Goal: Task Accomplishment & Management: Manage account settings

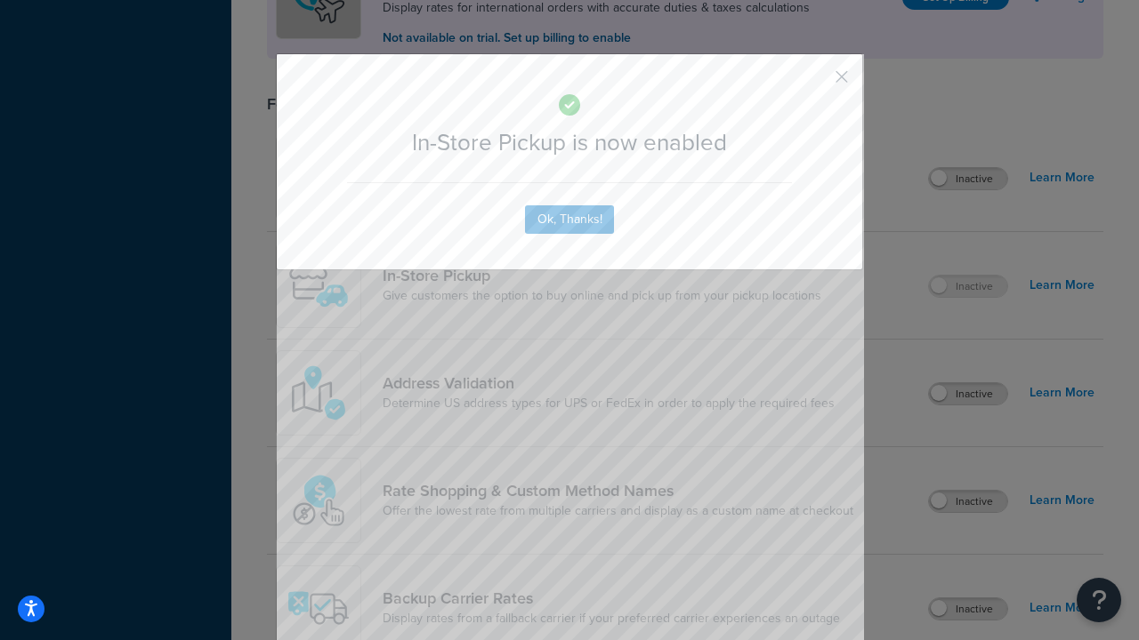
click at [815, 83] on button "button" at bounding box center [815, 83] width 4 height 4
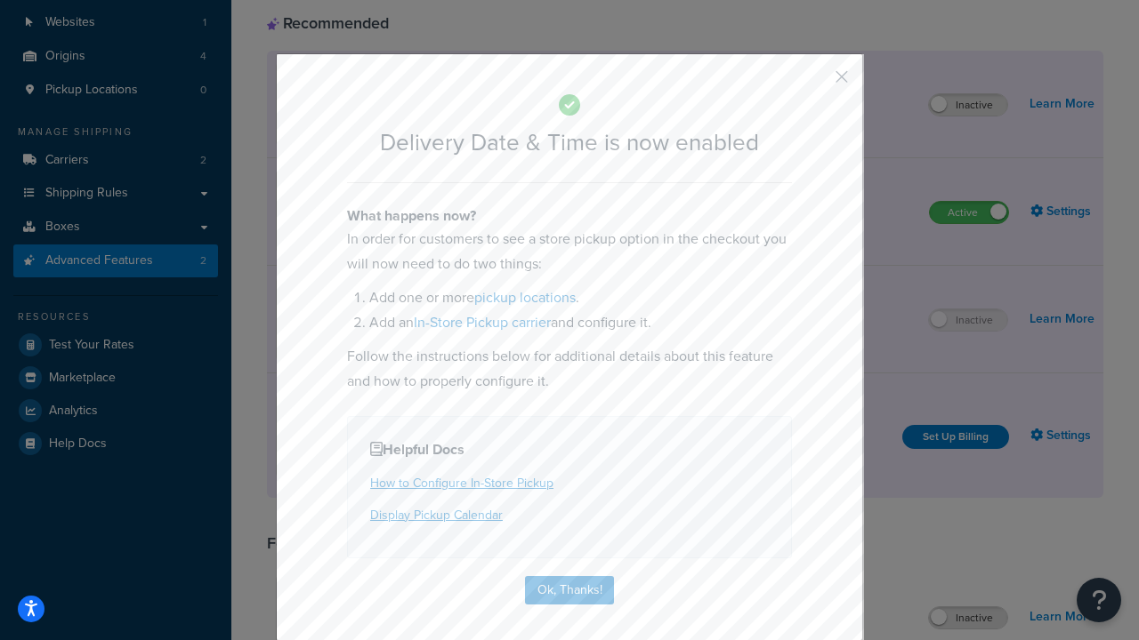
click at [815, 81] on button "button" at bounding box center [815, 83] width 4 height 4
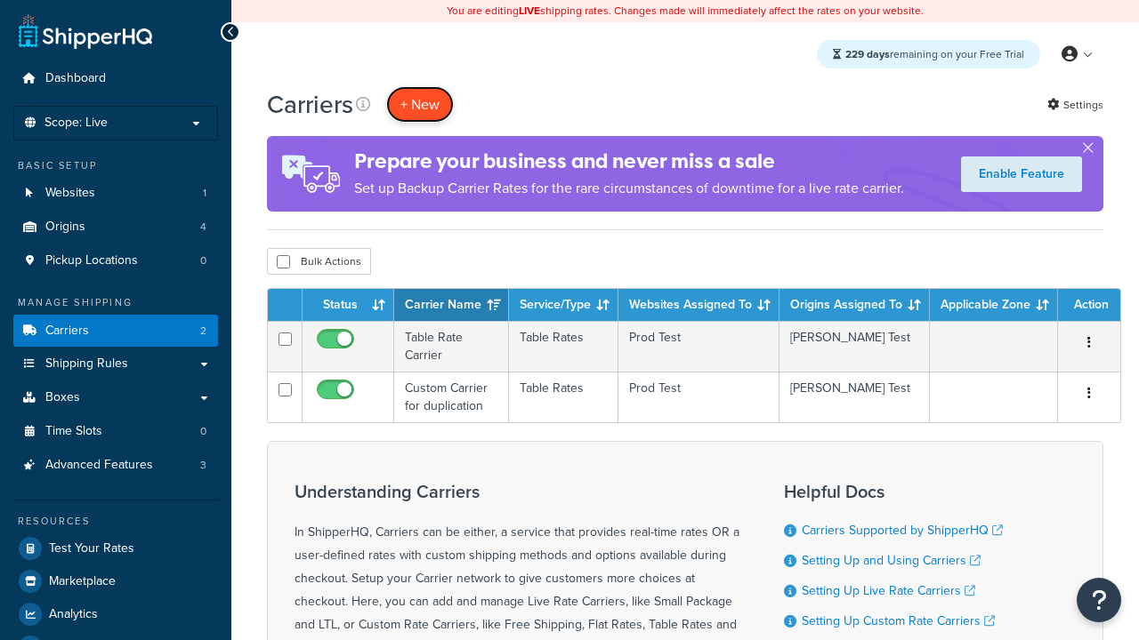
click at [420, 104] on button "+ New" at bounding box center [420, 104] width 68 height 36
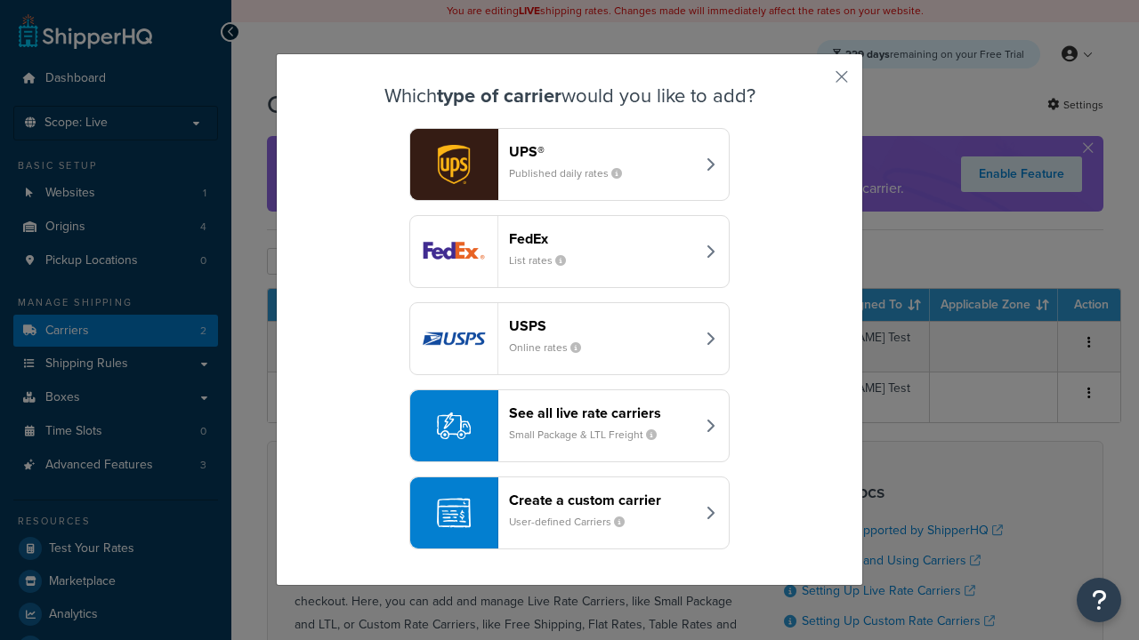
click at [569, 513] on div "Create a custom carrier User-defined Carriers" at bounding box center [602, 513] width 186 height 43
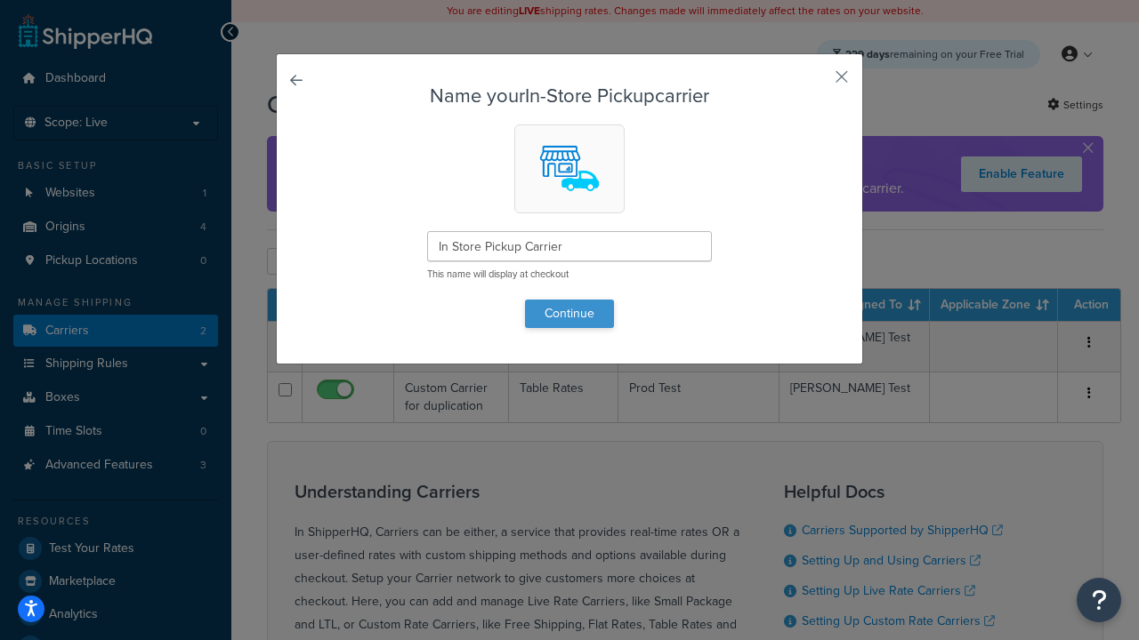
type input "In Store Pickup Carrier"
click at [569, 313] on button "Continue" at bounding box center [569, 314] width 89 height 28
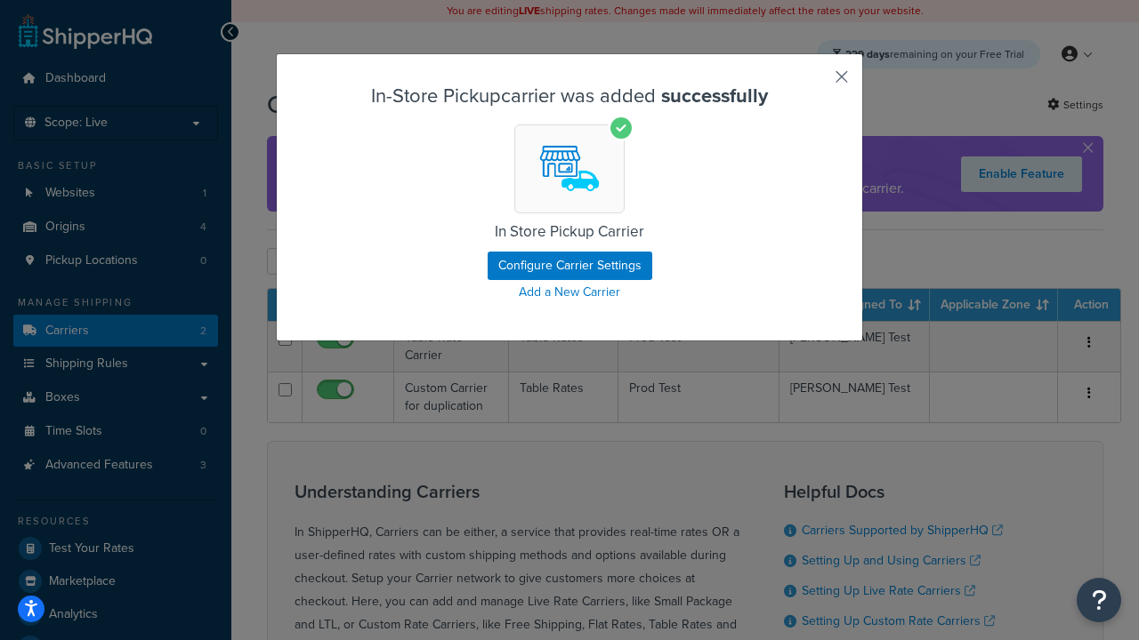
click at [815, 83] on button "button" at bounding box center [815, 83] width 4 height 4
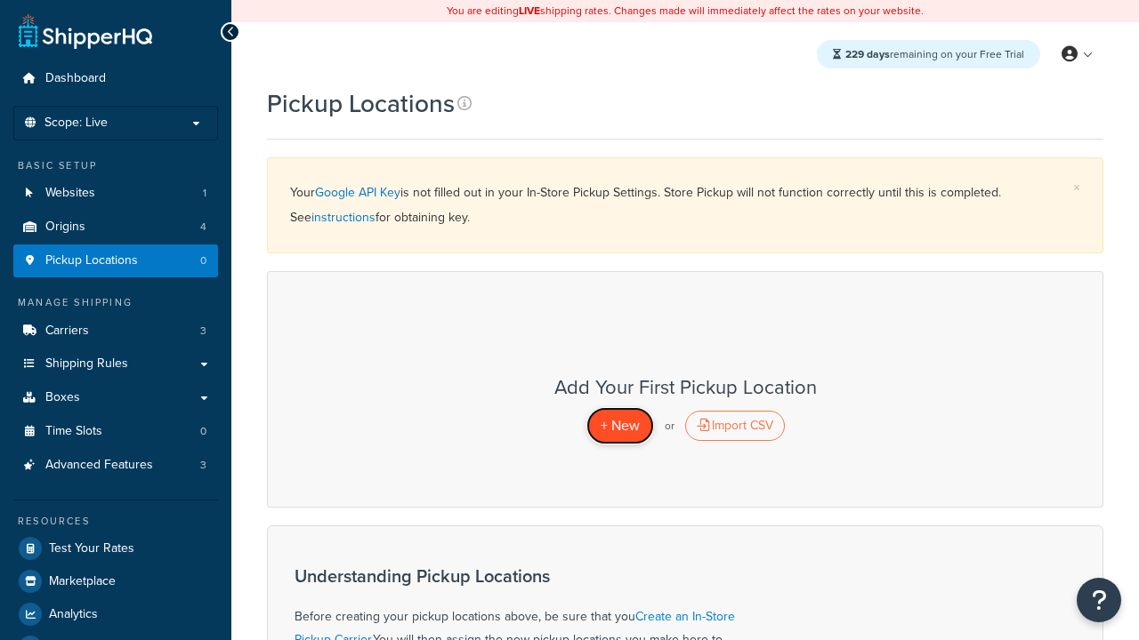
click at [619, 425] on span "+ New" at bounding box center [619, 425] width 39 height 20
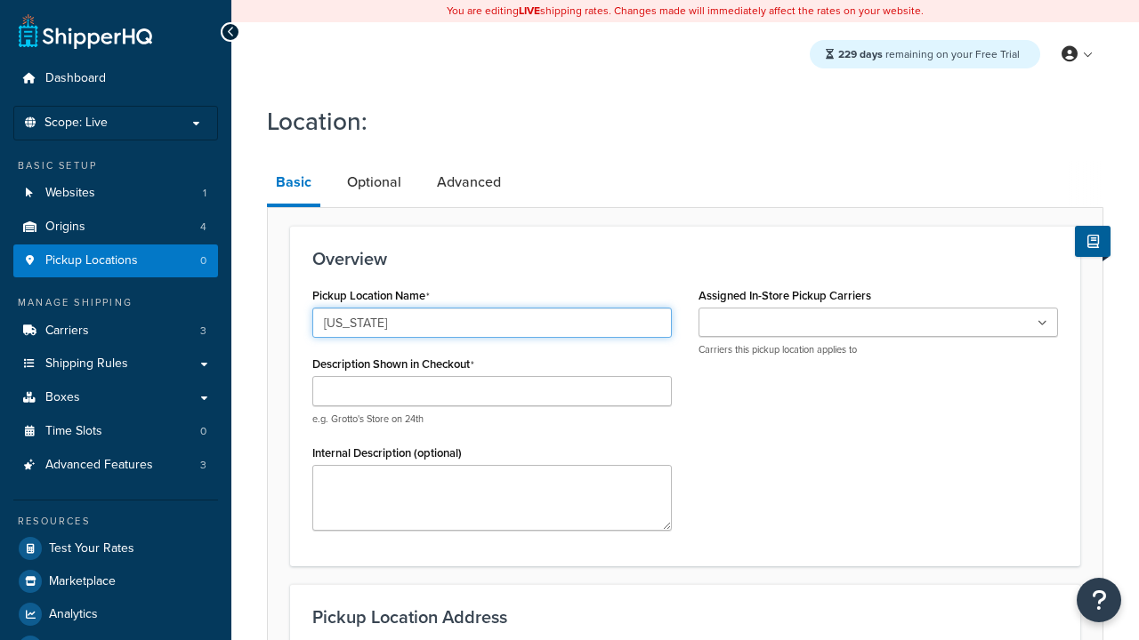
type input "[US_STATE]"
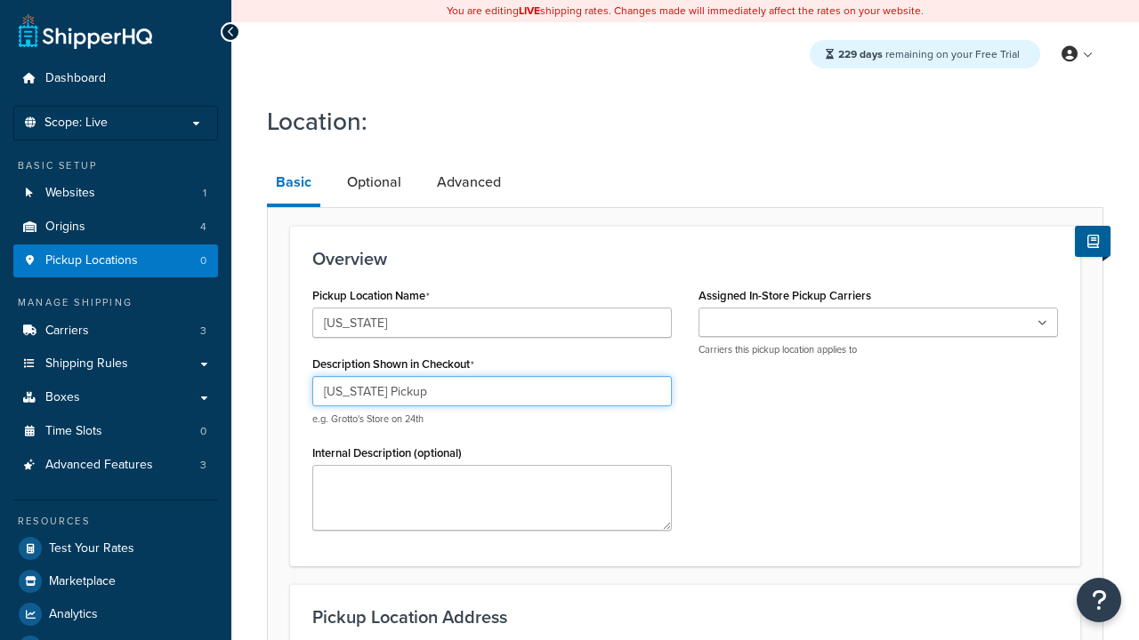
type input "California Pickup"
click at [878, 323] on ul at bounding box center [877, 322] width 359 height 29
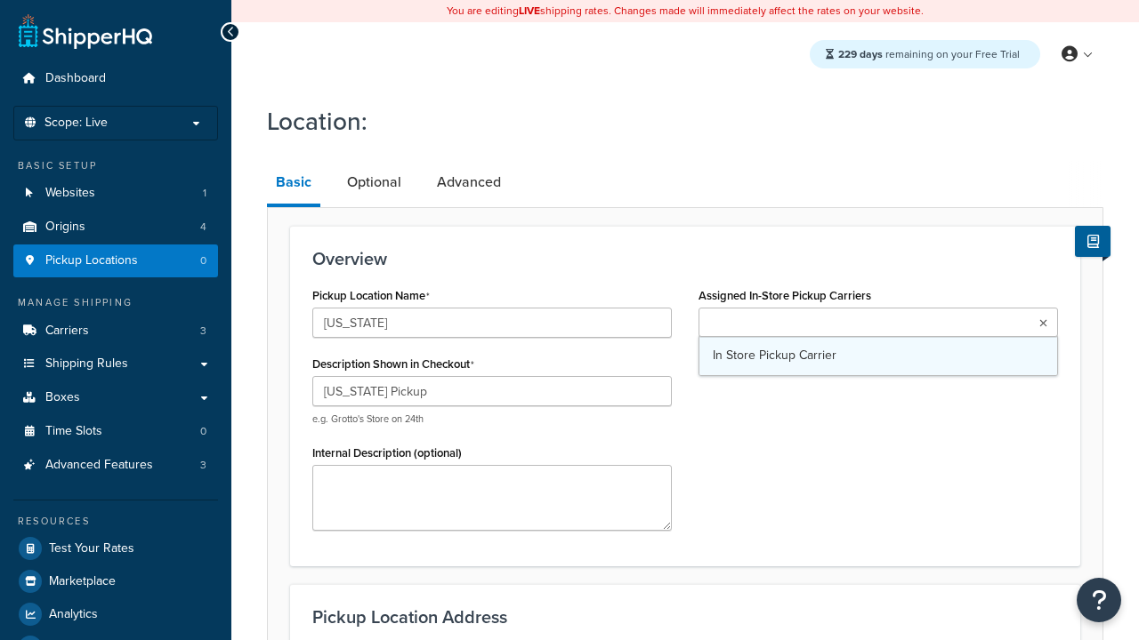
type input "3385 Michelson Drive"
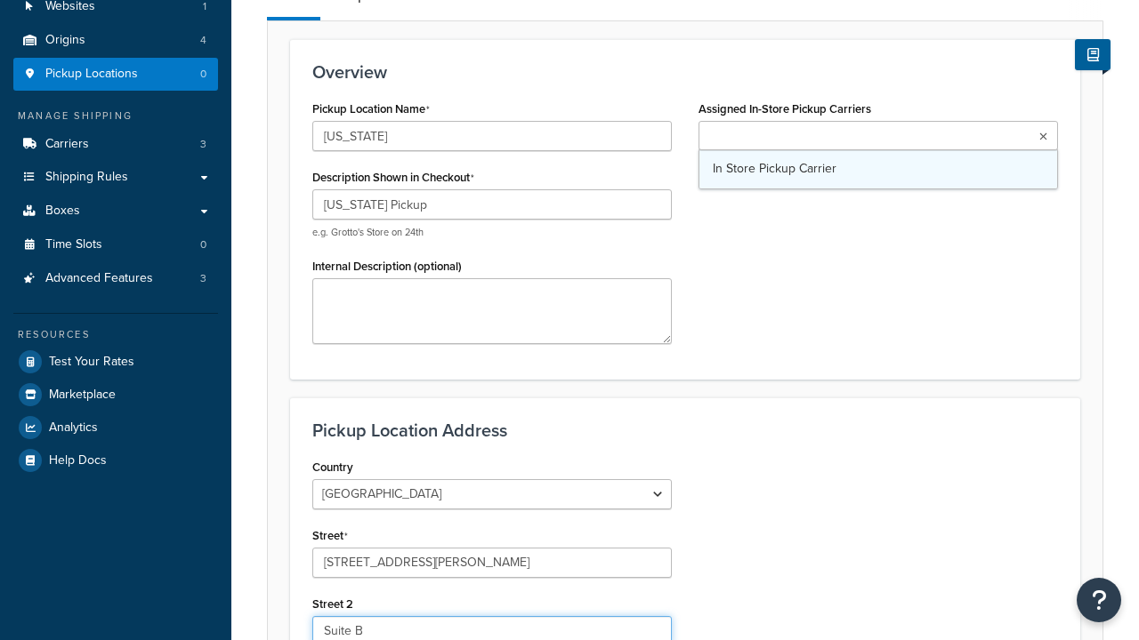
type input "Suite B"
type input "Irvine"
select select "5"
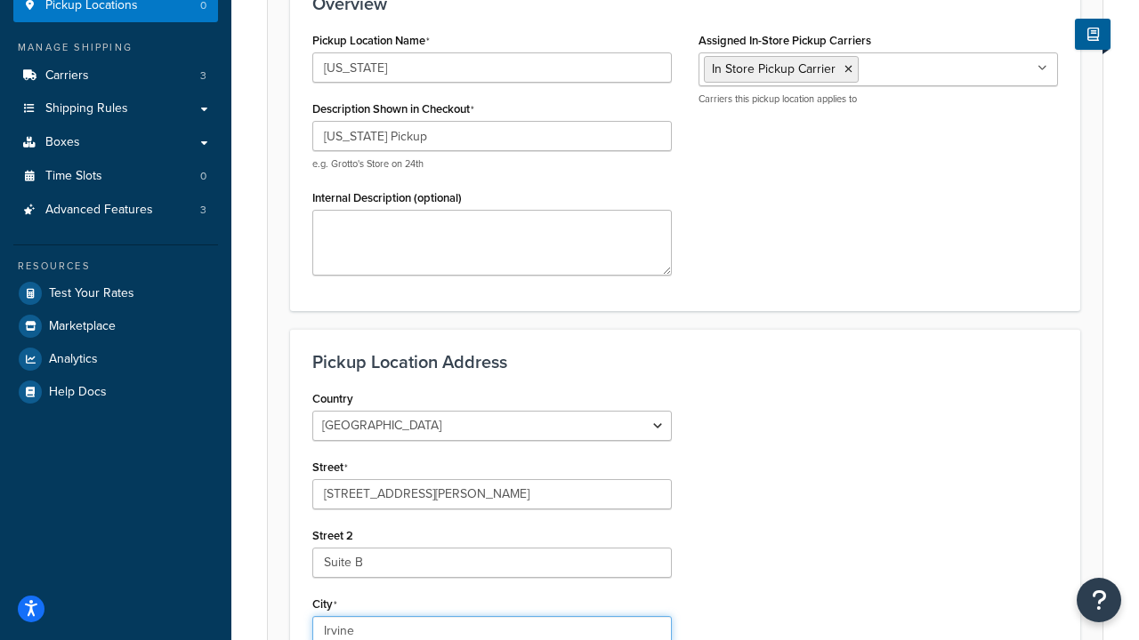
type input "Irvine"
type input "92612"
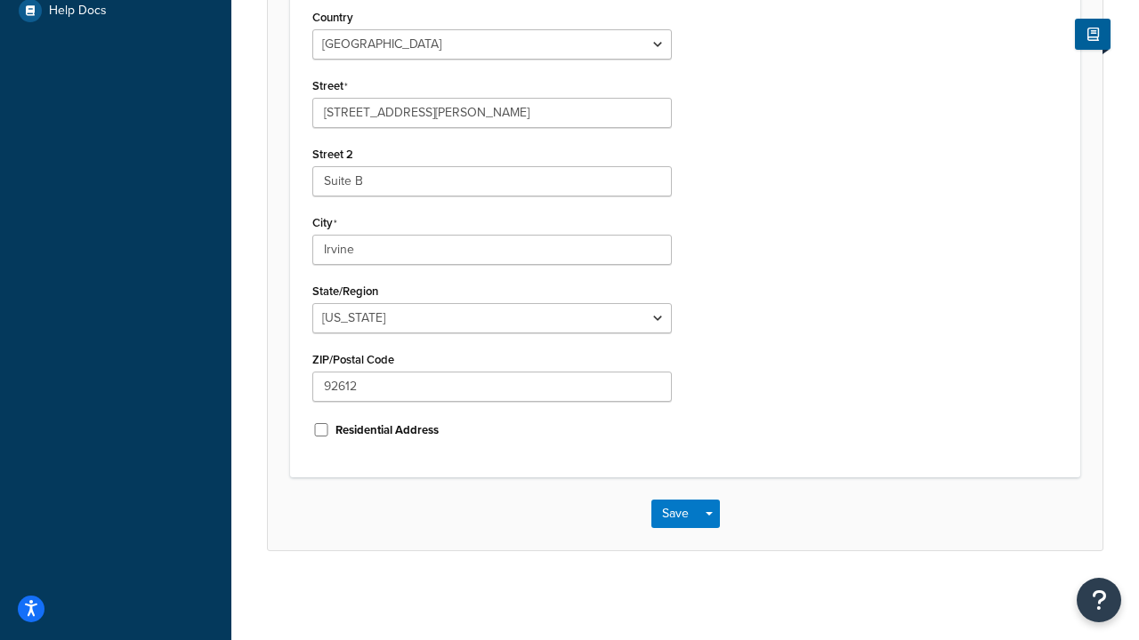
scroll to position [0, 0]
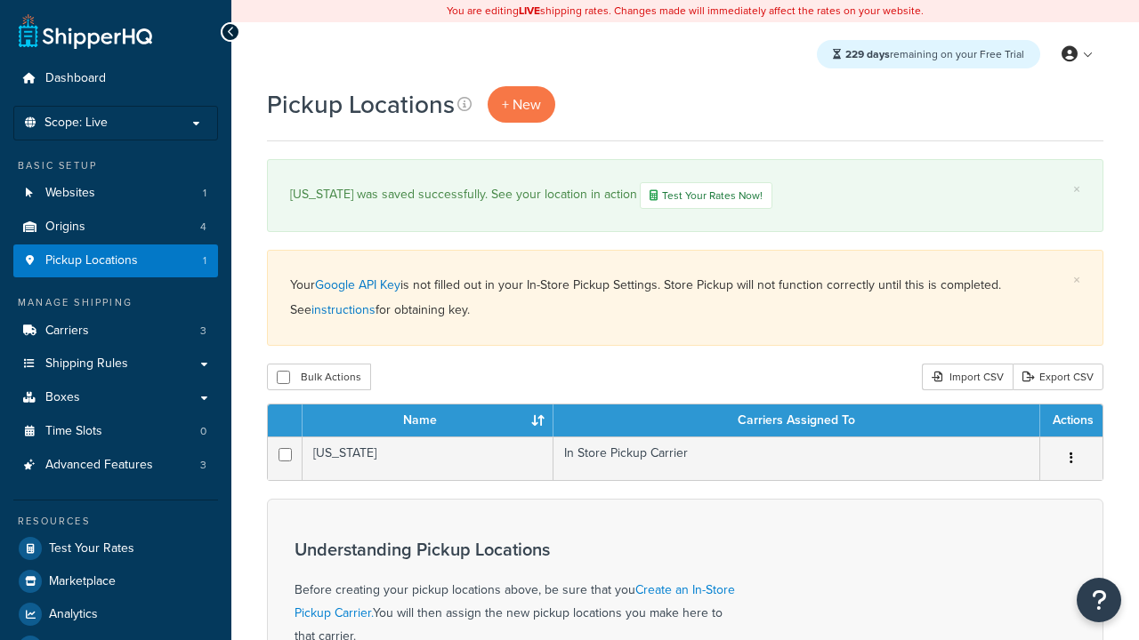
click at [428, 423] on th "Name" at bounding box center [427, 421] width 251 height 32
click at [796, 423] on th "Carriers Assigned To" at bounding box center [796, 421] width 487 height 32
click at [1070, 423] on th "Actions" at bounding box center [1071, 421] width 62 height 32
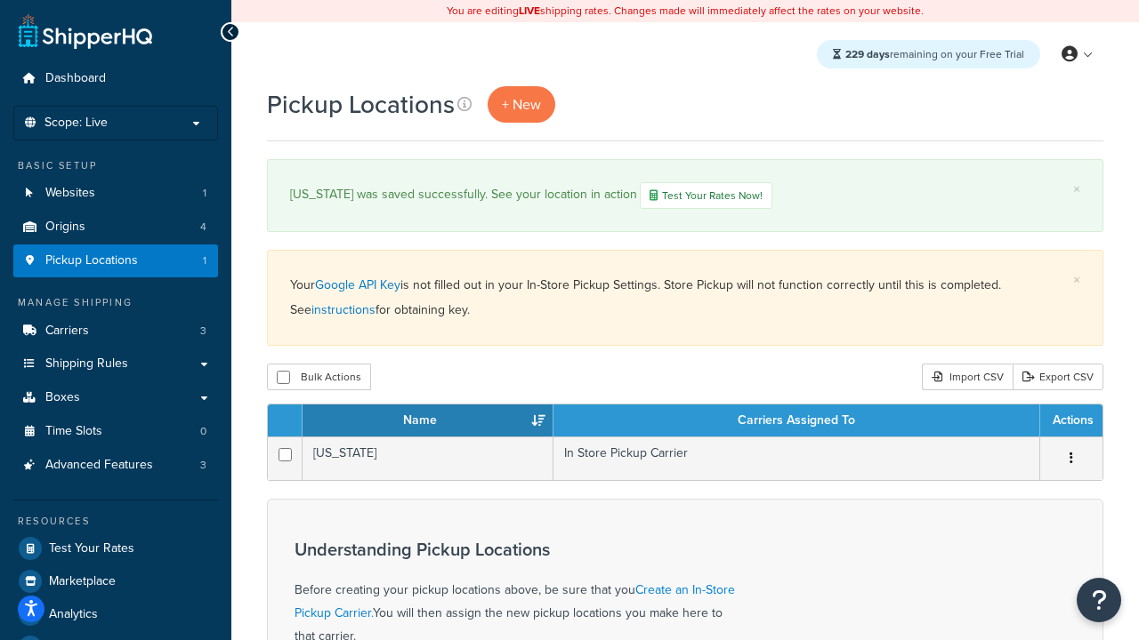
click at [1070, 423] on th "Actions" at bounding box center [1071, 421] width 62 height 32
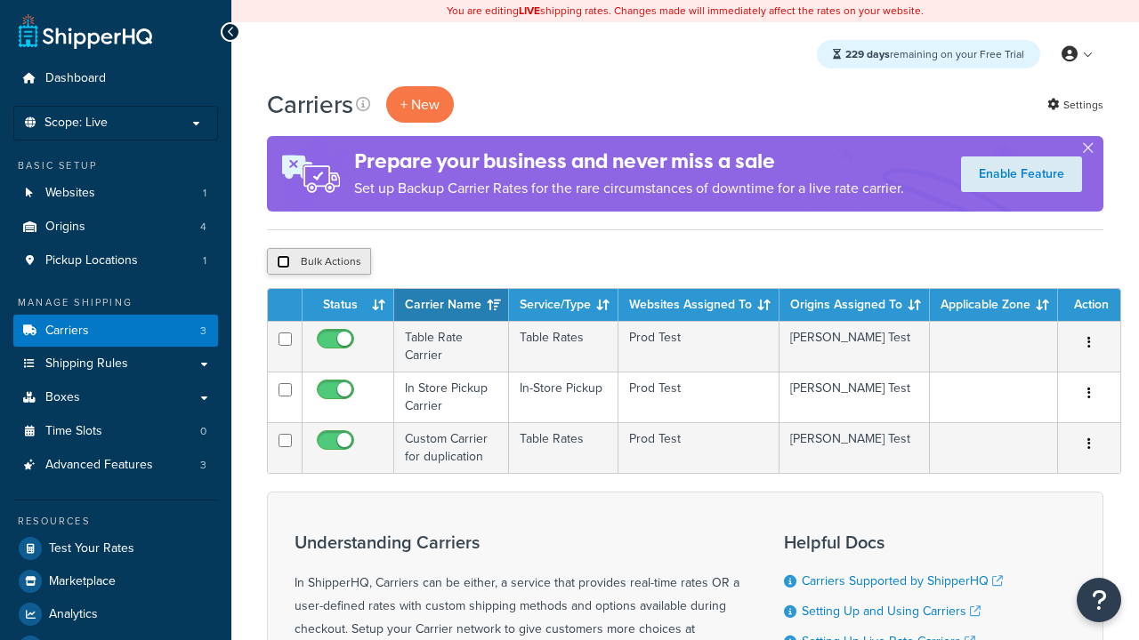
click at [283, 262] on input "checkbox" at bounding box center [283, 261] width 13 height 13
checkbox input "true"
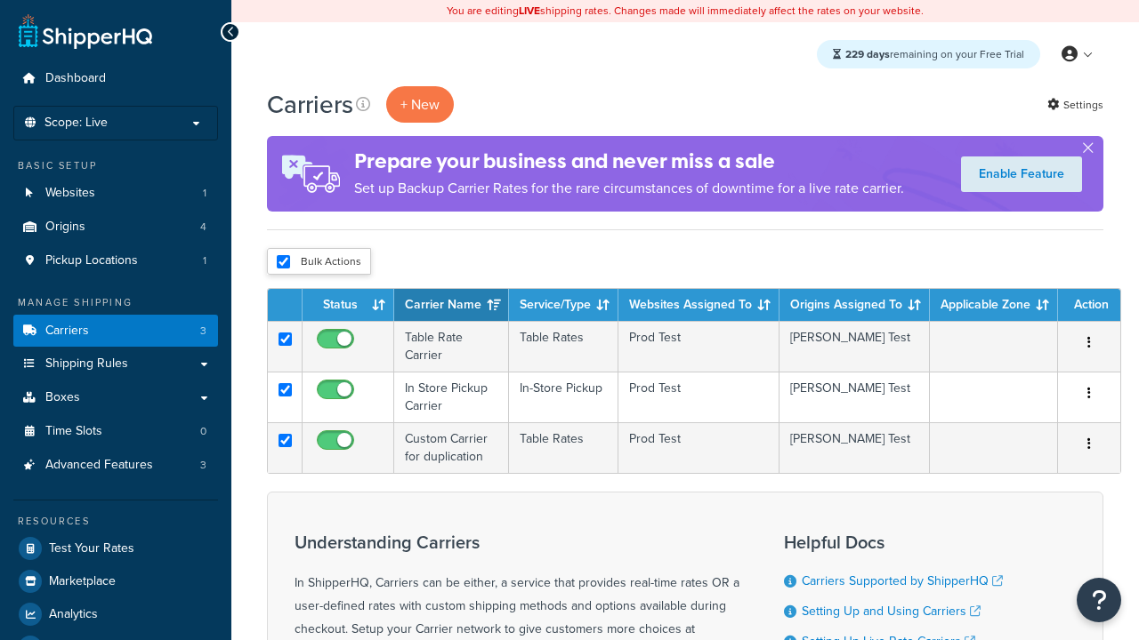
click at [0, 0] on button "Delete" at bounding box center [0, 0] width 0 height 0
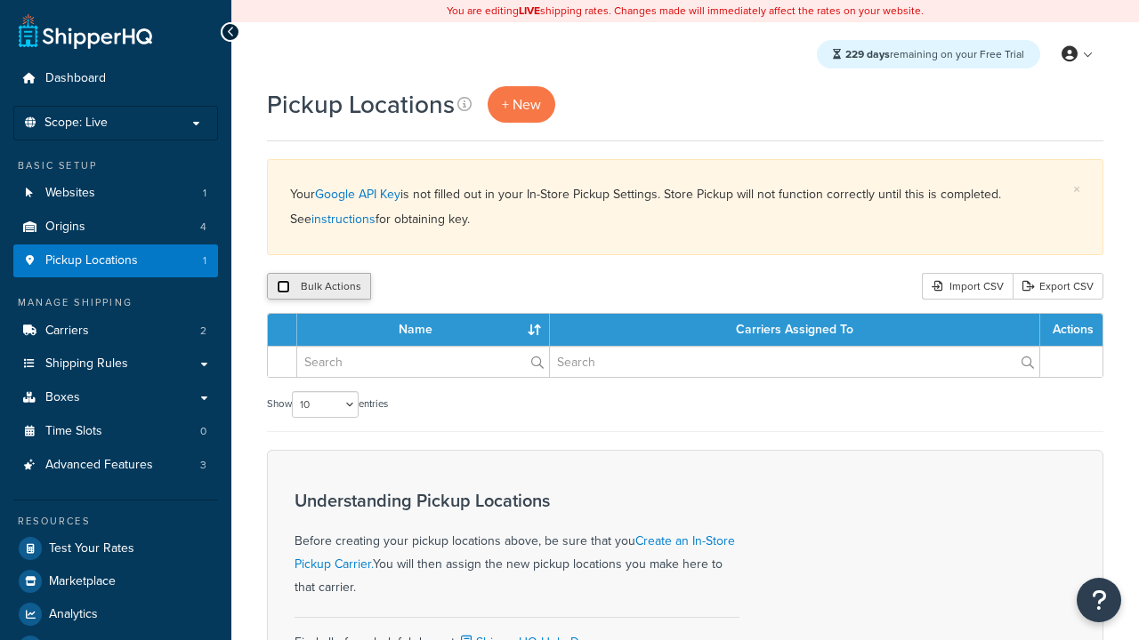
click at [283, 287] on input "checkbox" at bounding box center [283, 286] width 13 height 13
checkbox input "true"
click at [0, 0] on button "Delete" at bounding box center [0, 0] width 0 height 0
